Goal: Check status

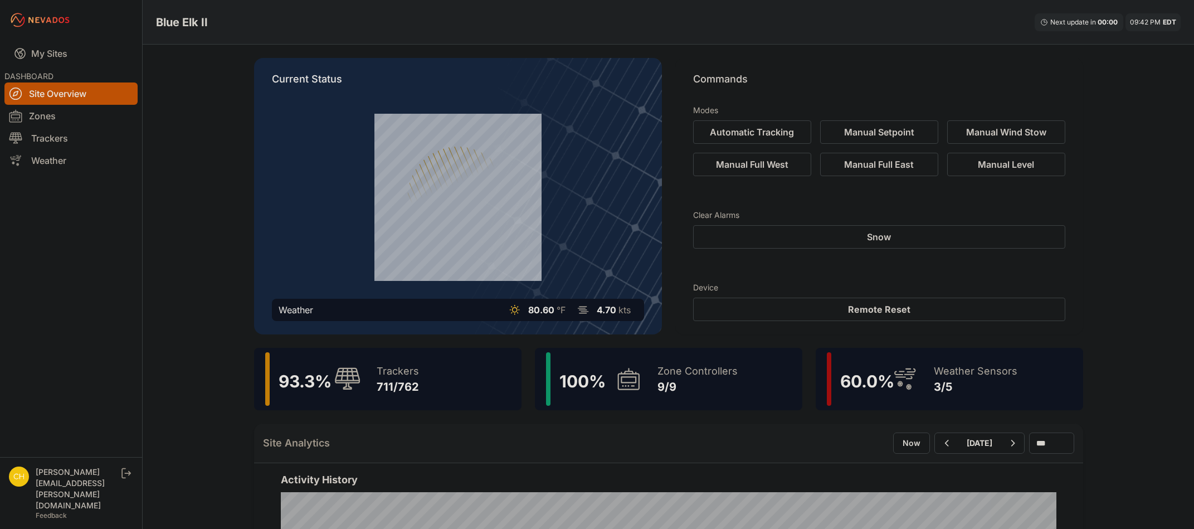
scroll to position [56, 0]
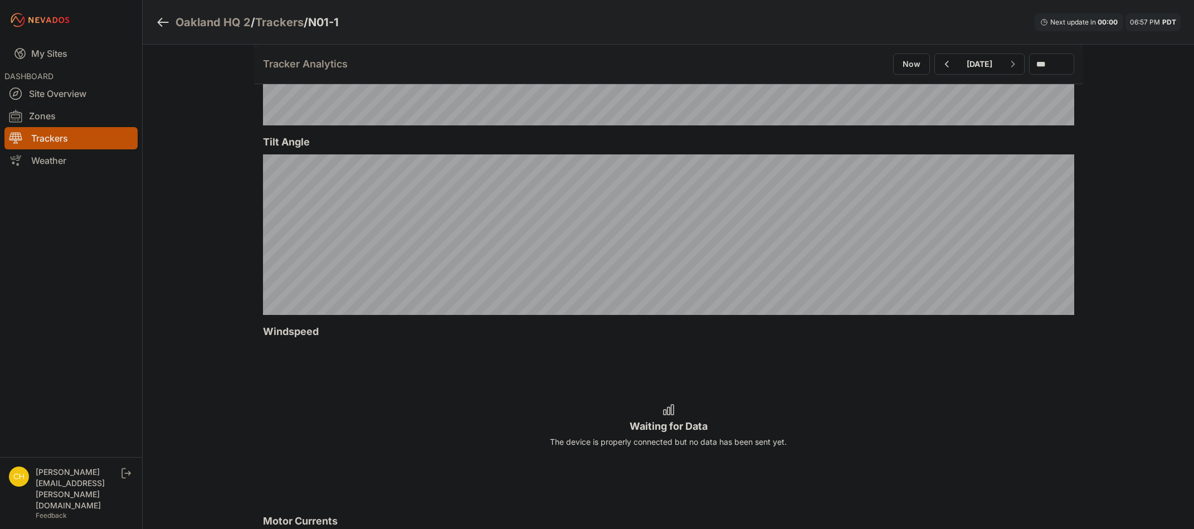
scroll to position [390, 0]
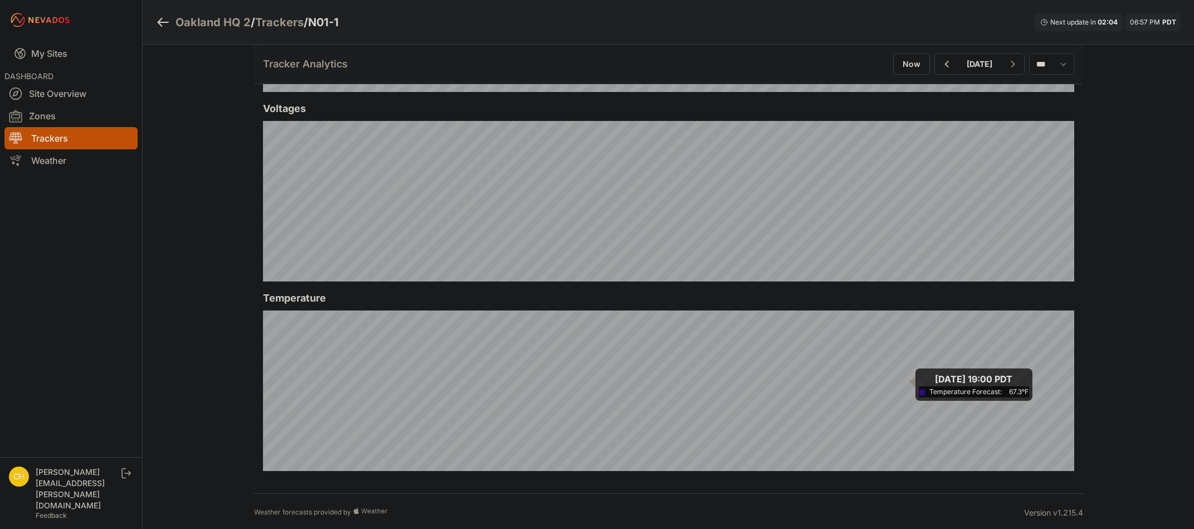
scroll to position [1218, 0]
